Goal: Transaction & Acquisition: Purchase product/service

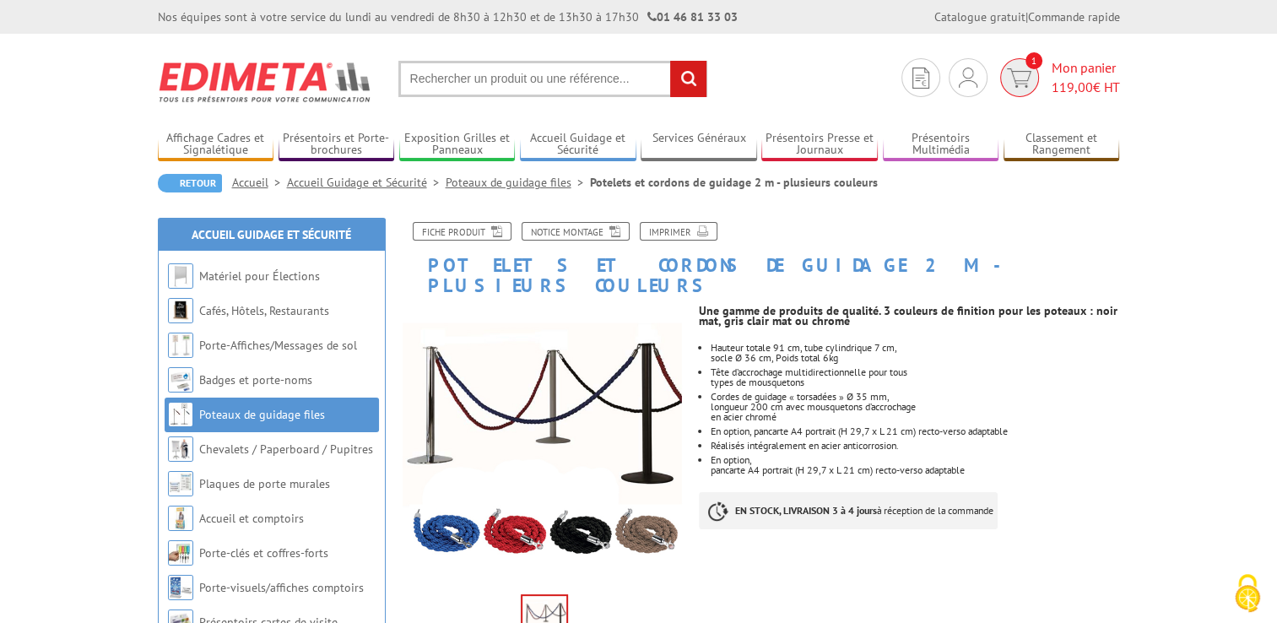
click at [1104, 68] on span "Mon panier 119,00 € HT" at bounding box center [1085, 77] width 68 height 39
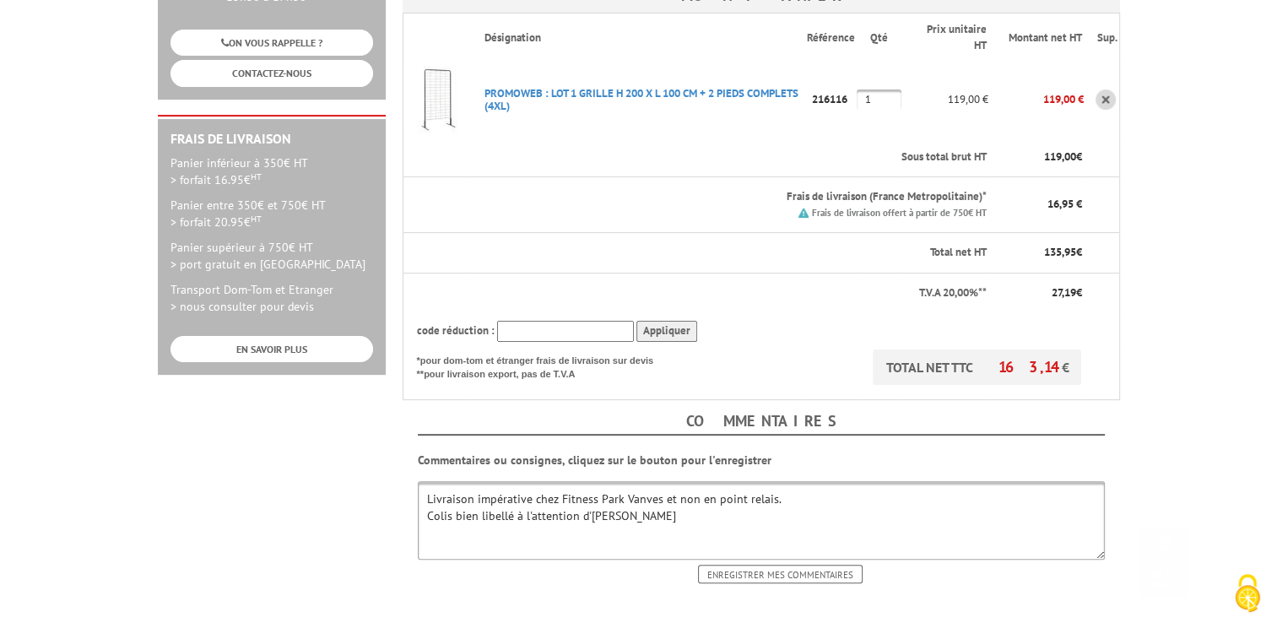
scroll to position [422, 0]
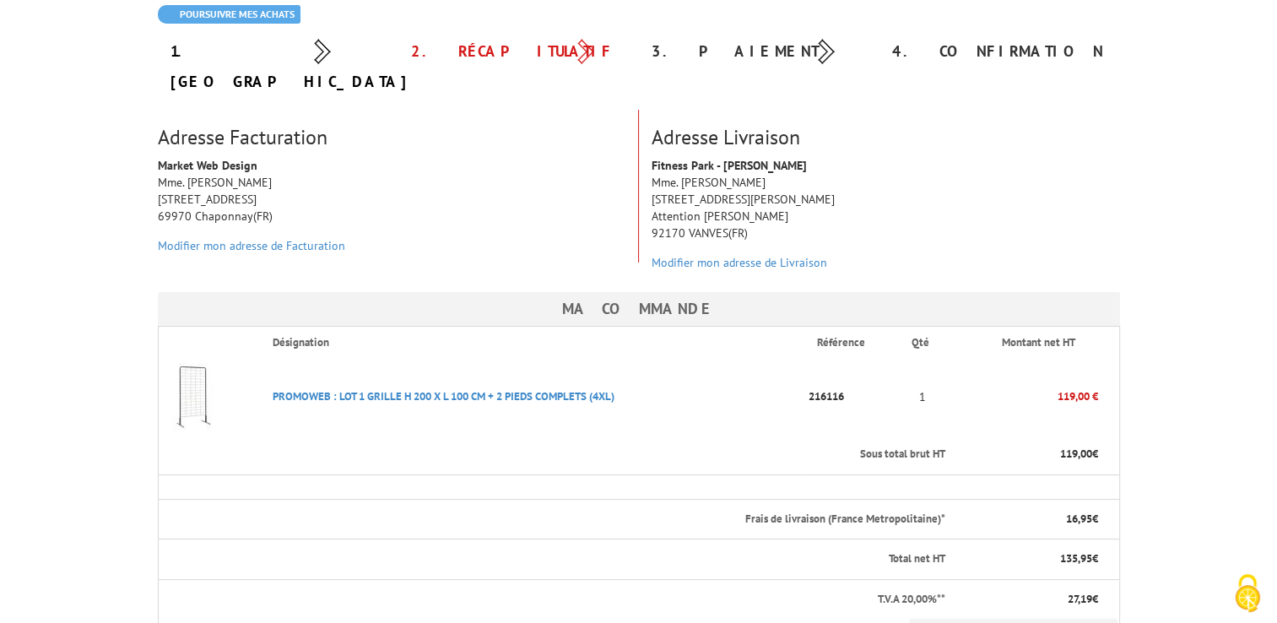
scroll to position [338, 0]
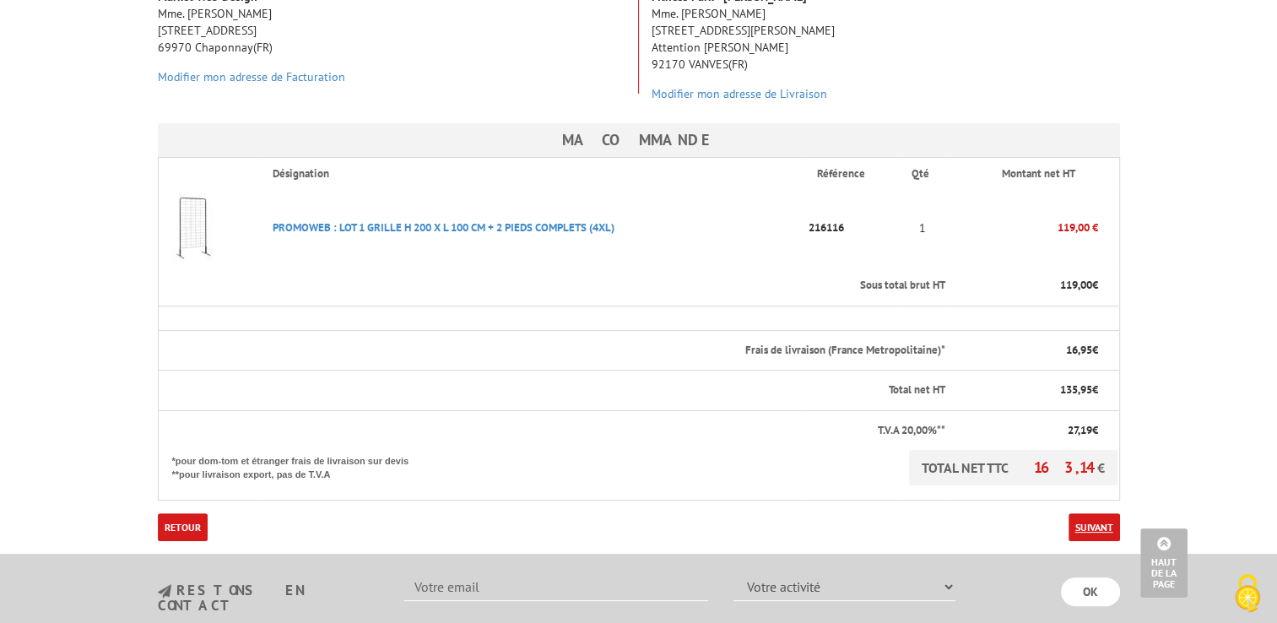
click at [1101, 513] on link "Suivant" at bounding box center [1093, 527] width 51 height 28
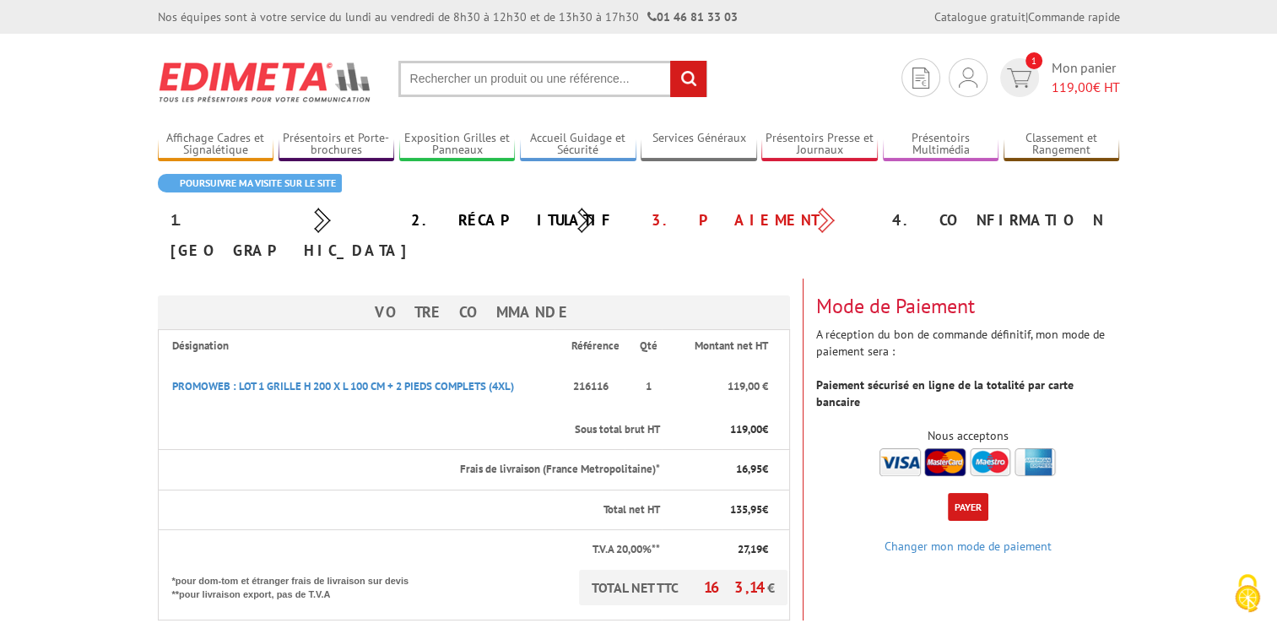
click at [970, 493] on button "Payer" at bounding box center [968, 507] width 41 height 28
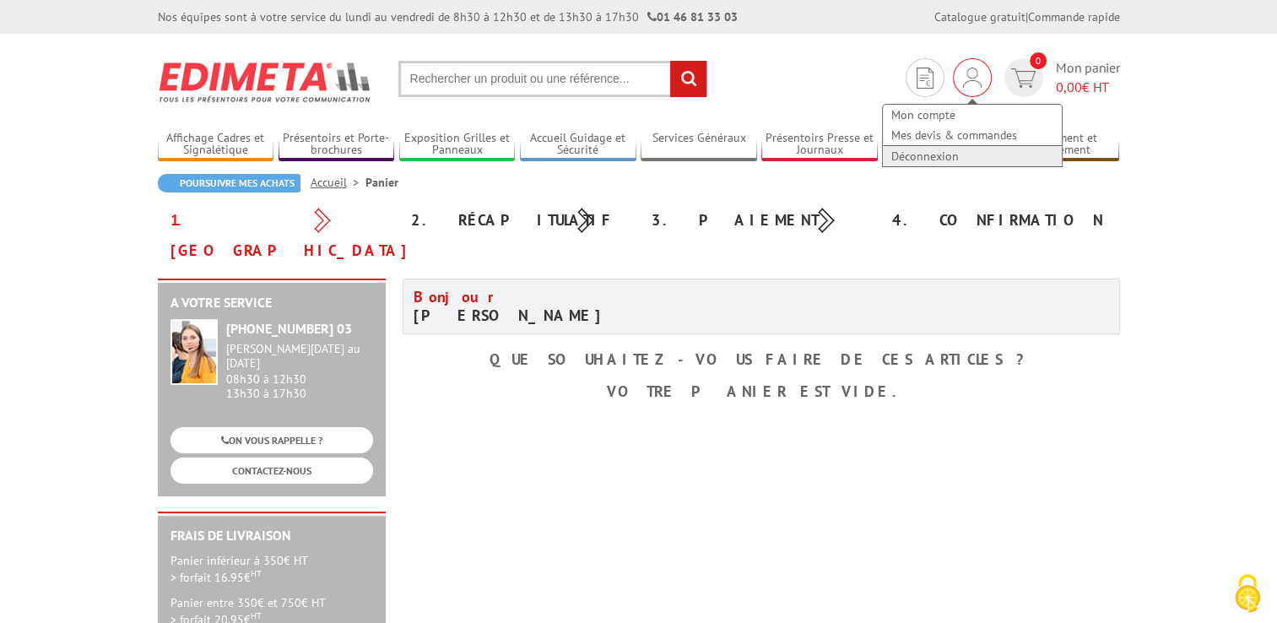
click at [926, 154] on link "Déconnexion" at bounding box center [972, 156] width 179 height 20
